Goal: Find specific page/section: Find specific page/section

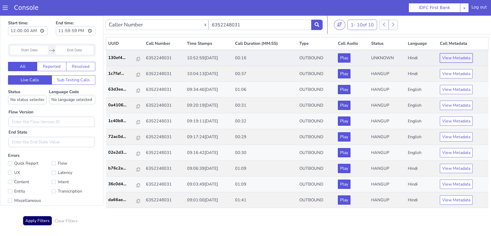
click at [453, 57] on button "View Metadata" at bounding box center [456, 57] width 33 height 9
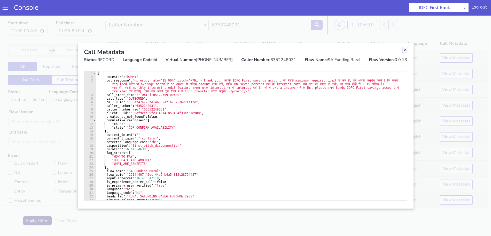
click at [406, 49] on link "Close" at bounding box center [405, 49] width 5 height 5
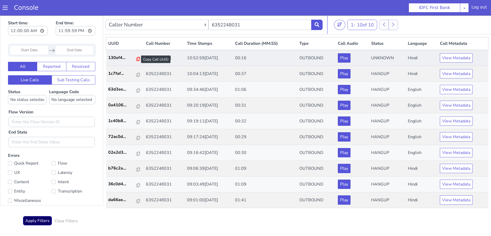
click at [137, 59] on icon at bounding box center [138, 59] width 4 height 4
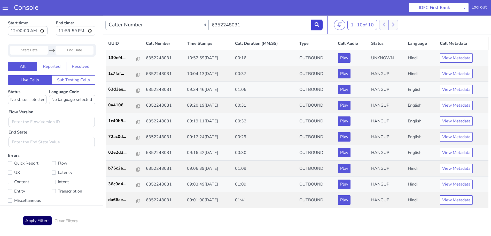
click at [317, 25] on icon at bounding box center [317, 24] width 5 height 5
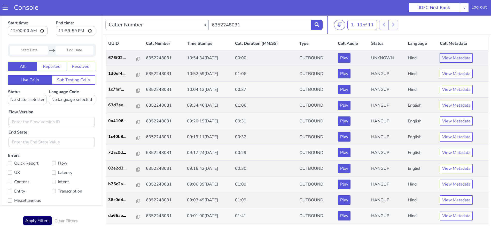
click at [459, 57] on button "View Metadata" at bounding box center [456, 57] width 33 height 9
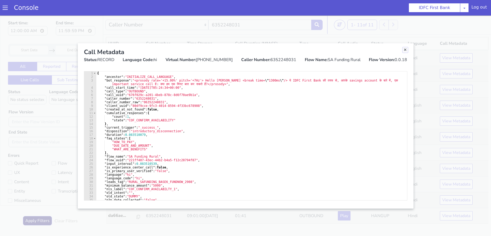
click at [404, 49] on link "Close" at bounding box center [405, 49] width 5 height 5
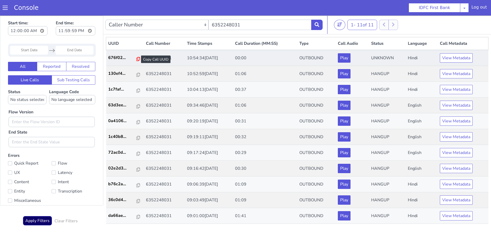
click at [136, 59] on icon at bounding box center [138, 59] width 4 height 4
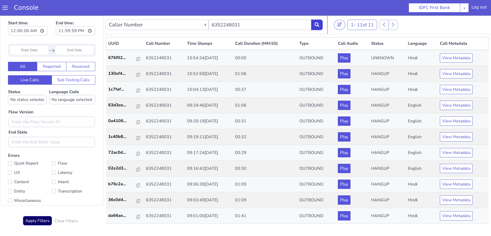
click at [320, 24] on button at bounding box center [316, 25] width 11 height 10
click at [319, 22] on icon at bounding box center [317, 24] width 5 height 5
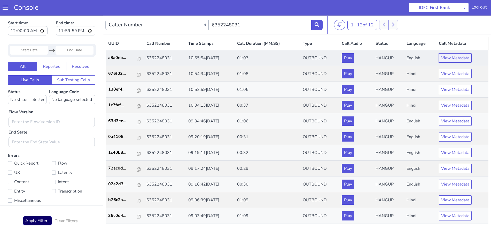
click at [455, 56] on button "View Metadata" at bounding box center [455, 57] width 33 height 9
click at [446, 57] on button "View Metadata" at bounding box center [455, 57] width 33 height 9
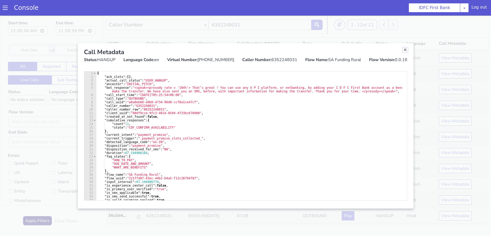
click at [404, 50] on link "Close" at bounding box center [405, 49] width 5 height 5
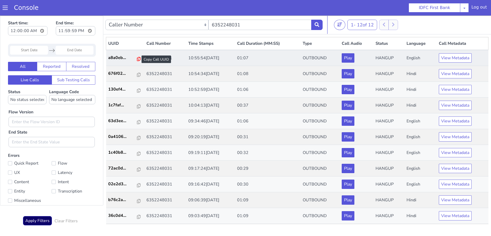
click at [137, 58] on icon at bounding box center [139, 59] width 4 height 4
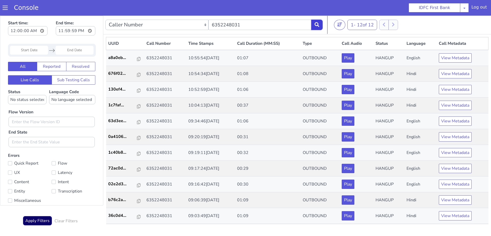
click at [316, 23] on icon at bounding box center [317, 24] width 5 height 5
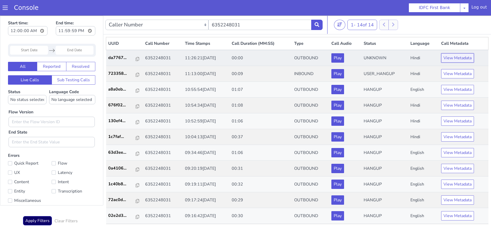
click at [447, 59] on button "View Metadata" at bounding box center [457, 57] width 33 height 9
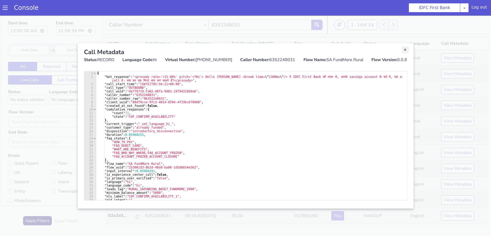
click at [405, 48] on link "Close" at bounding box center [405, 49] width 5 height 5
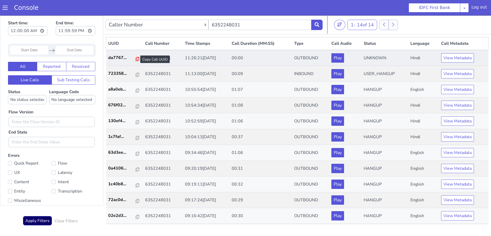
click at [136, 58] on icon at bounding box center [138, 59] width 4 height 4
click at [447, 55] on button "View Metadata" at bounding box center [457, 57] width 33 height 9
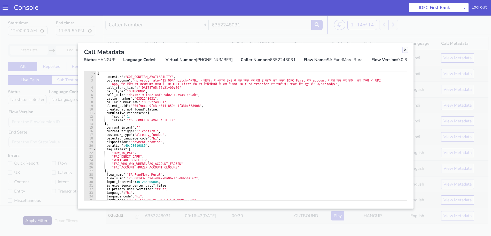
drag, startPoint x: 405, startPoint y: 51, endPoint x: 401, endPoint y: 50, distance: 3.7
click at [405, 51] on link "Close" at bounding box center [405, 49] width 5 height 5
